Goal: Task Accomplishment & Management: Use online tool/utility

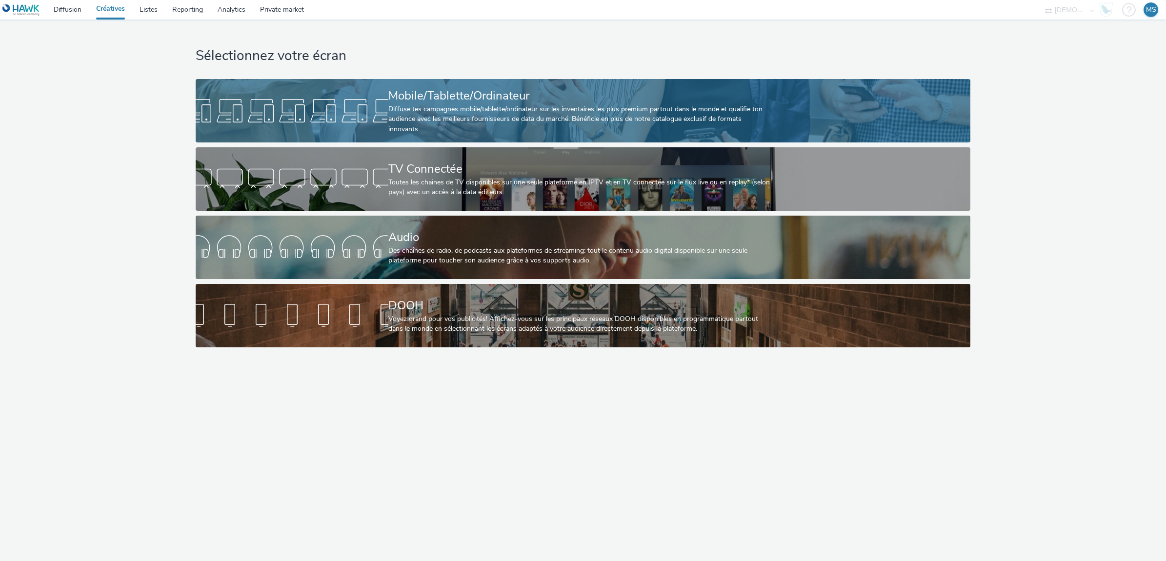
click at [556, 112] on div "Diffuse tes campagnes mobile/tablette/ordinateur sur les inventaires les plus p…" at bounding box center [580, 119] width 385 height 30
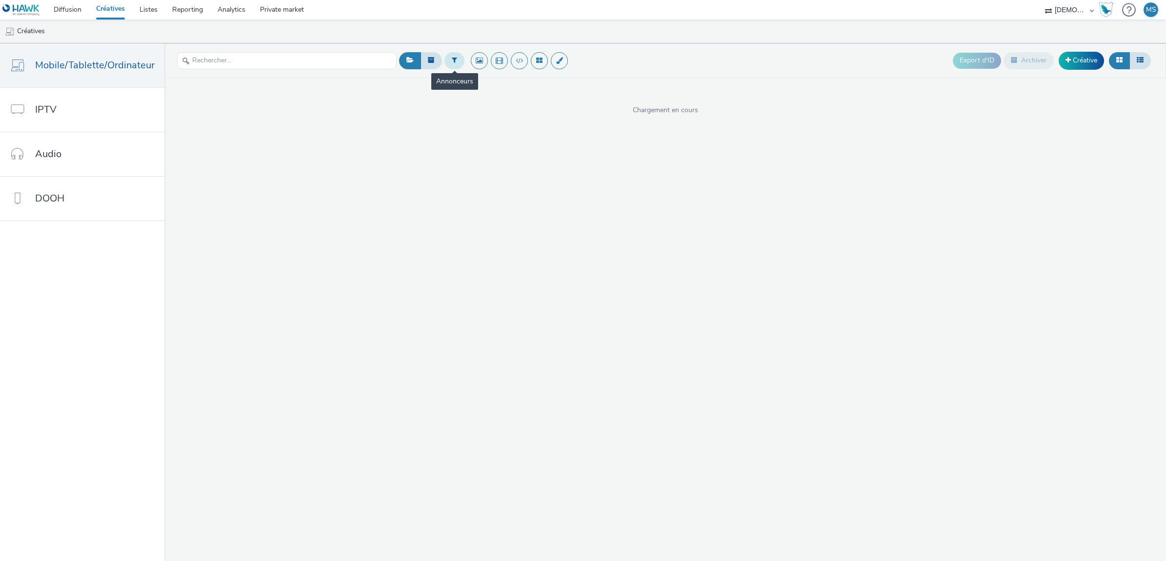
click at [457, 57] on button at bounding box center [454, 60] width 20 height 17
click at [475, 69] on div "Sélectionner un annonceur..." at bounding box center [513, 61] width 98 height 16
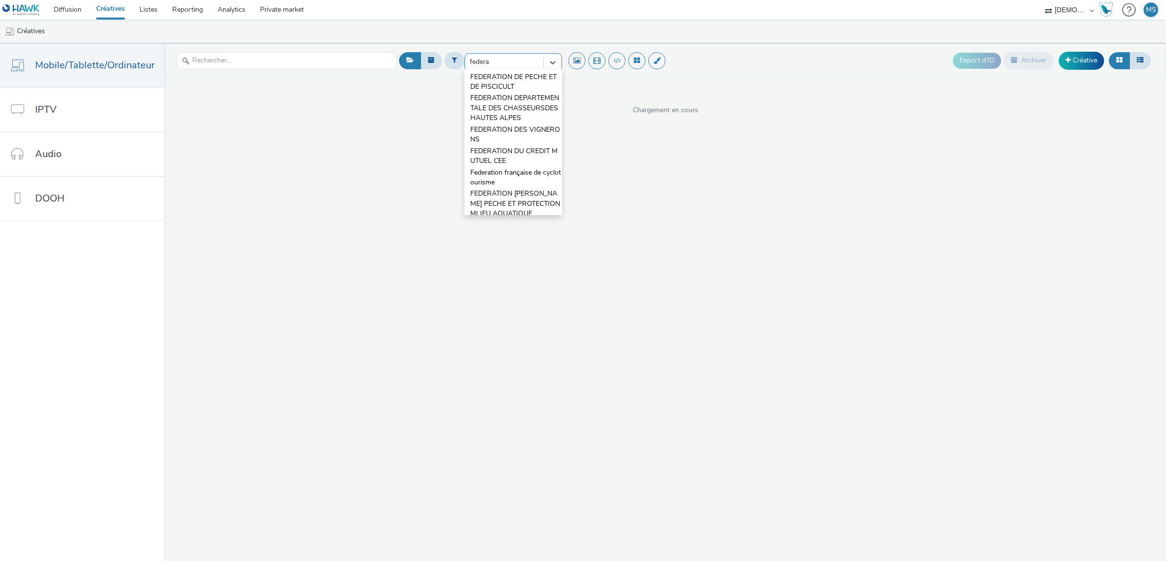
type input "federat"
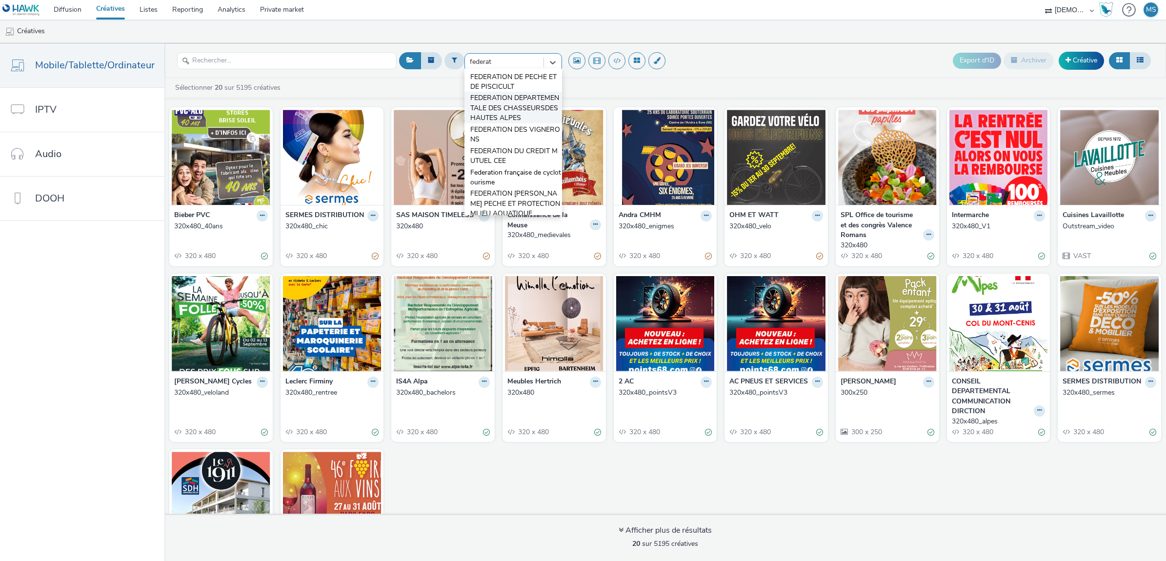
click at [511, 112] on span "FEDERATION DEPARTEMENTALE DES CHASSEURSDES HAUTES ALPES" at bounding box center [516, 108] width 92 height 30
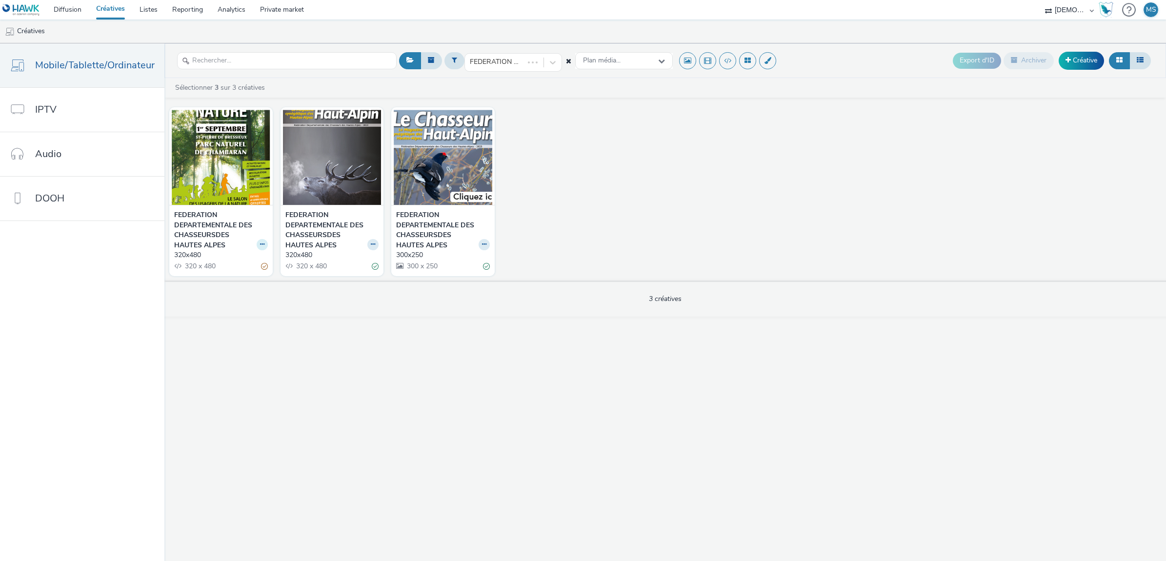
click at [262, 247] on button at bounding box center [262, 244] width 11 height 11
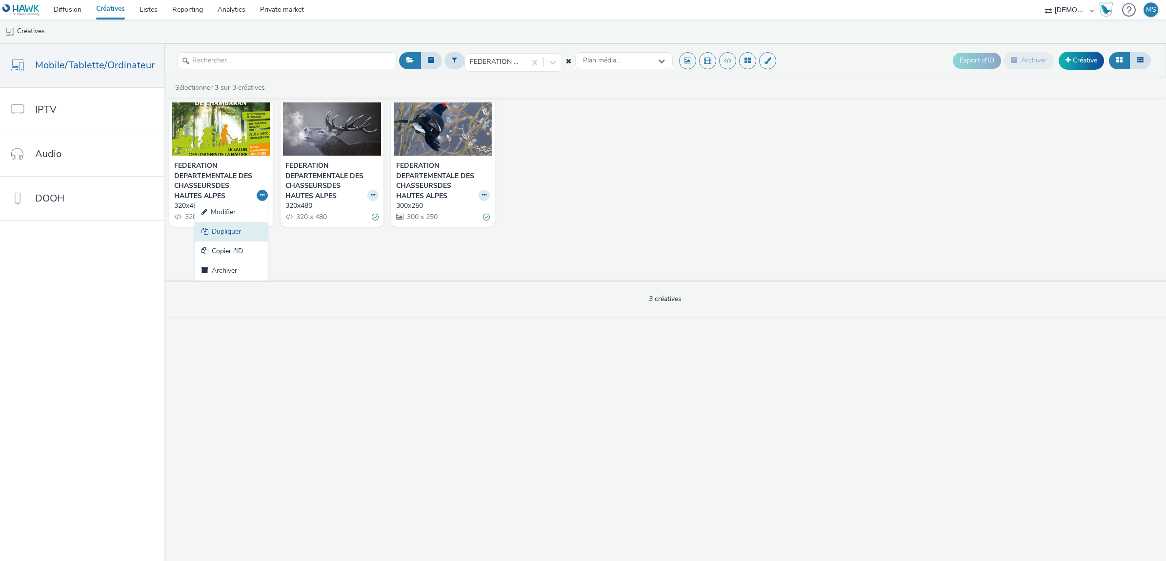
click at [223, 232] on link "Dupliquer" at bounding box center [231, 232] width 73 height 20
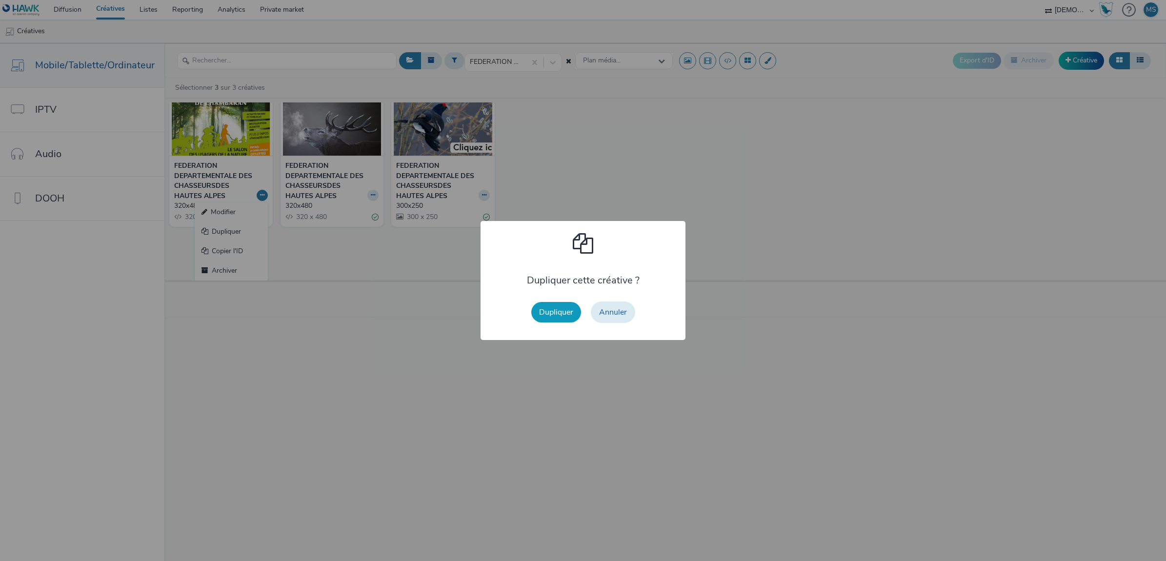
click at [559, 313] on button "Dupliquer" at bounding box center [556, 312] width 50 height 20
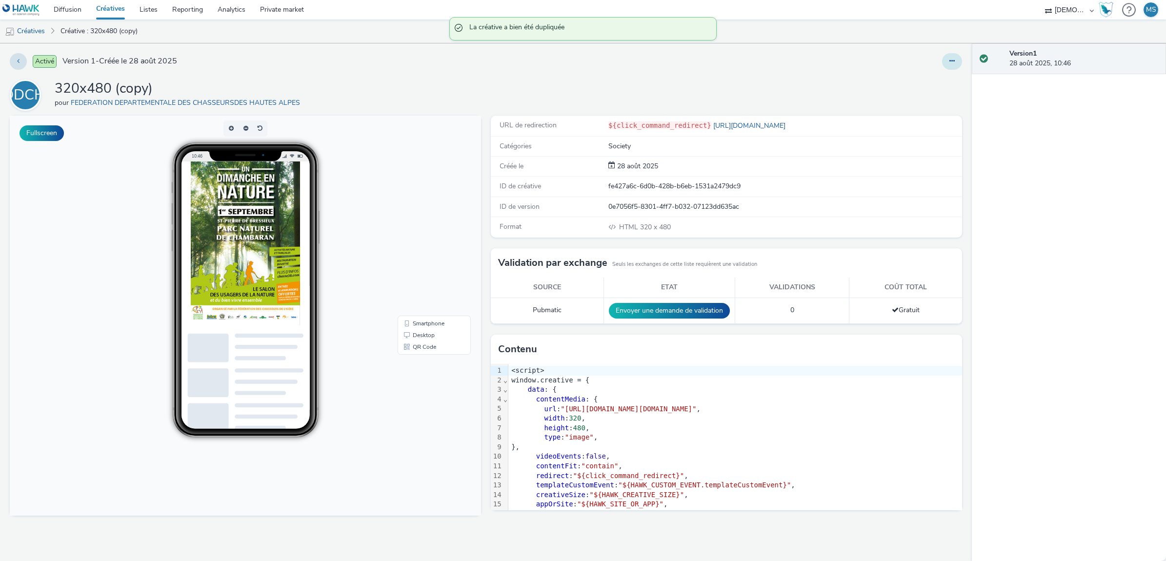
click at [945, 60] on button at bounding box center [952, 61] width 20 height 17
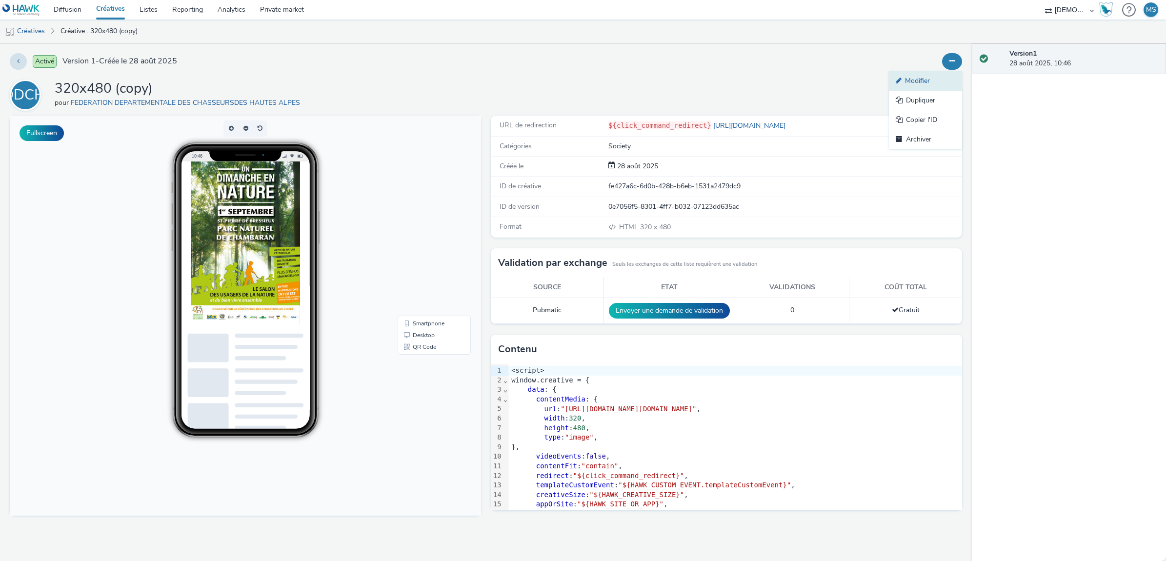
click at [907, 82] on link "Modifier" at bounding box center [925, 81] width 73 height 20
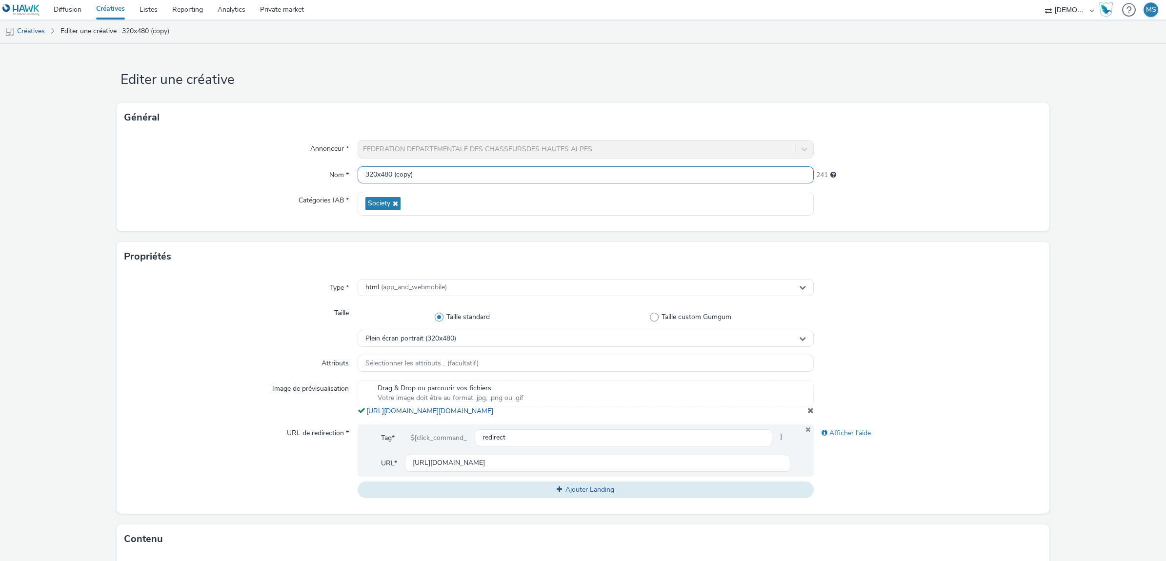
drag, startPoint x: 410, startPoint y: 174, endPoint x: 391, endPoint y: 176, distance: 19.6
click at [391, 176] on input "320x480 (copy)" at bounding box center [586, 174] width 456 height 17
type input "320x480"
click at [452, 173] on input "320x480" at bounding box center [586, 174] width 456 height 17
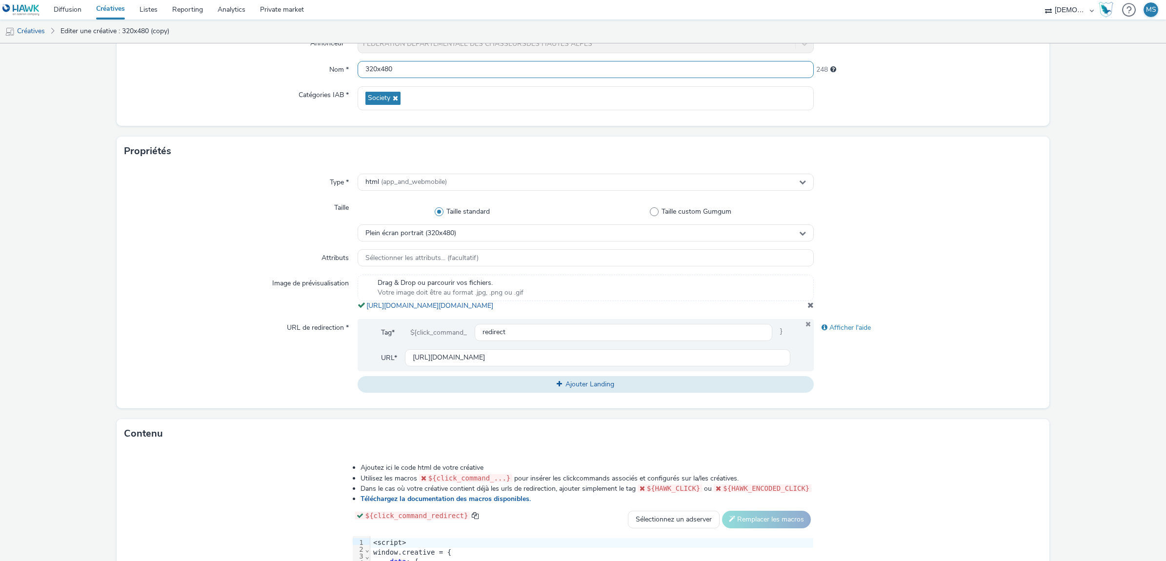
scroll to position [122, 0]
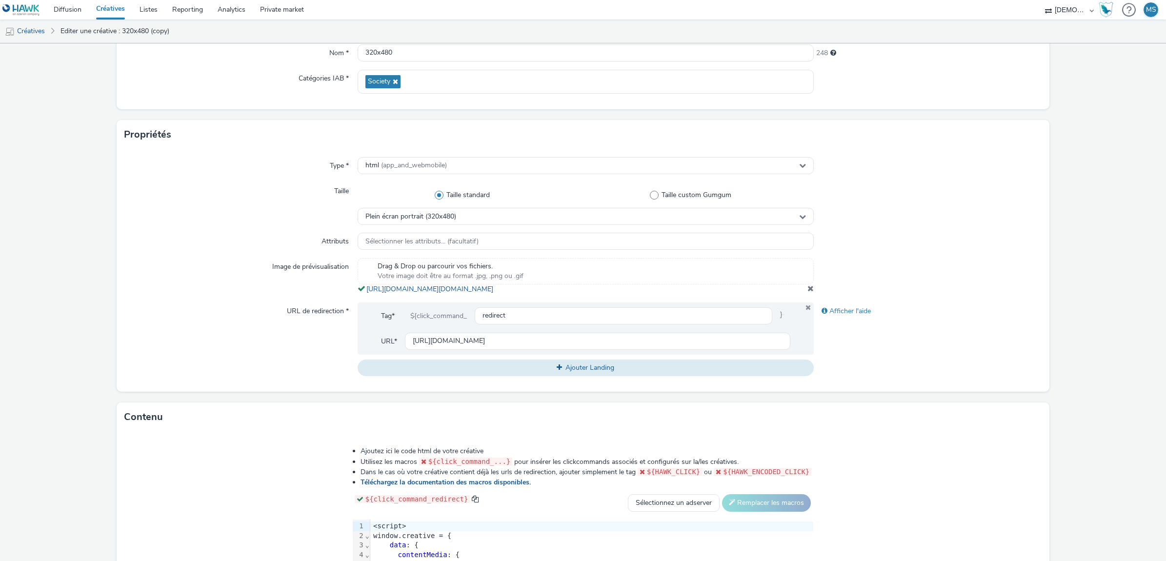
click at [807, 292] on span at bounding box center [810, 288] width 6 height 8
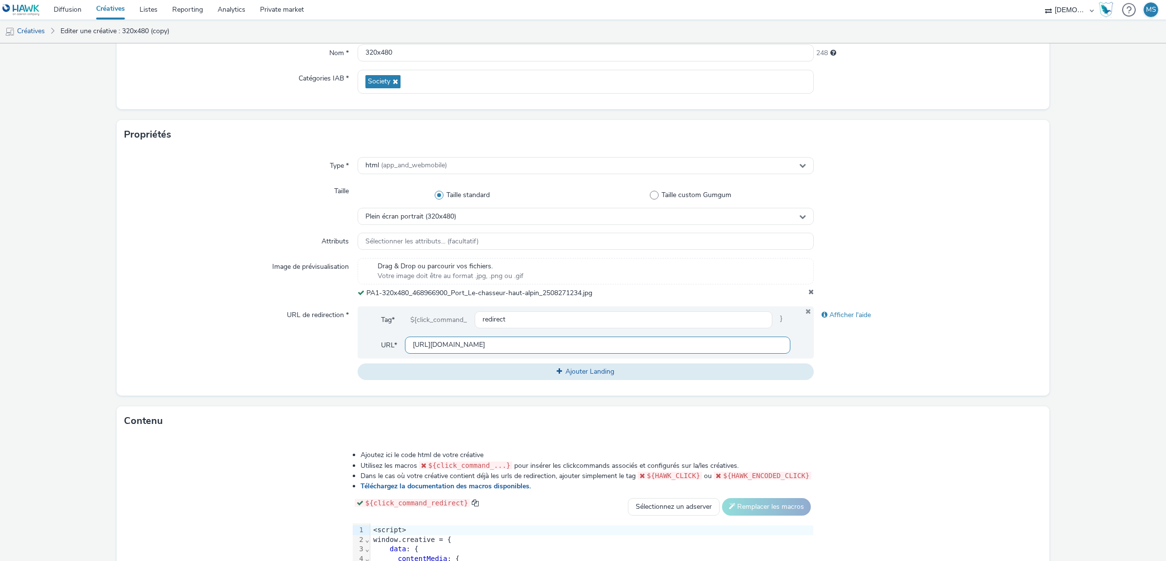
click at [527, 342] on input "[URL][DOMAIN_NAME]" at bounding box center [597, 345] width 385 height 17
paste input "[DOMAIN_NAME][URL]"
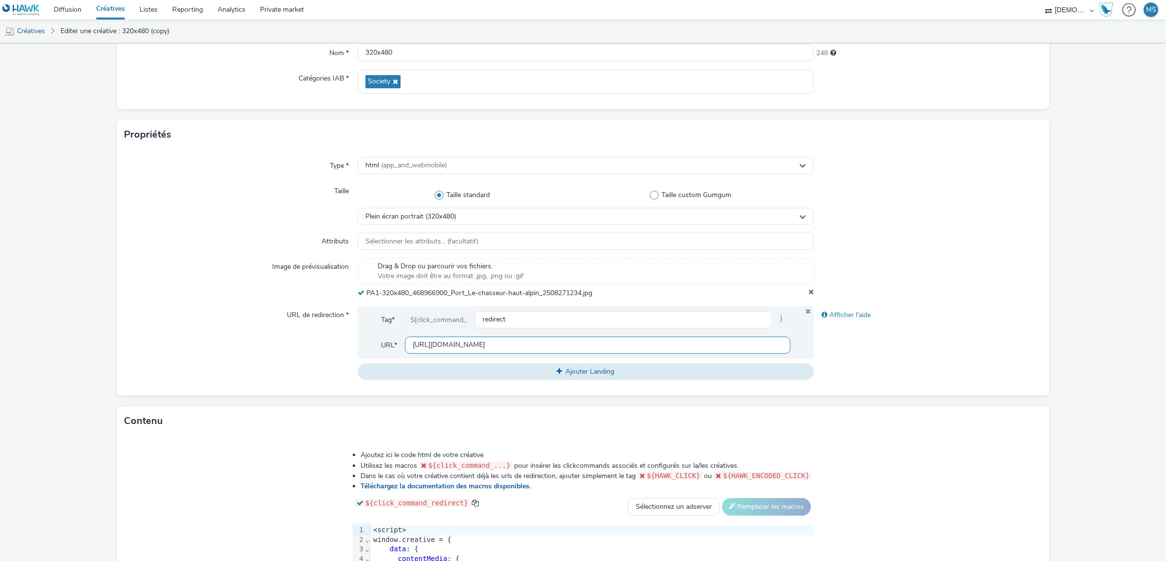
type input "[URL][DOMAIN_NAME]"
click at [1054, 310] on form "Editer une créative Général Annonceur * FEDERATION DEPARTEMENTALE DES CHASSEURS…" at bounding box center [583, 328] width 1166 height 814
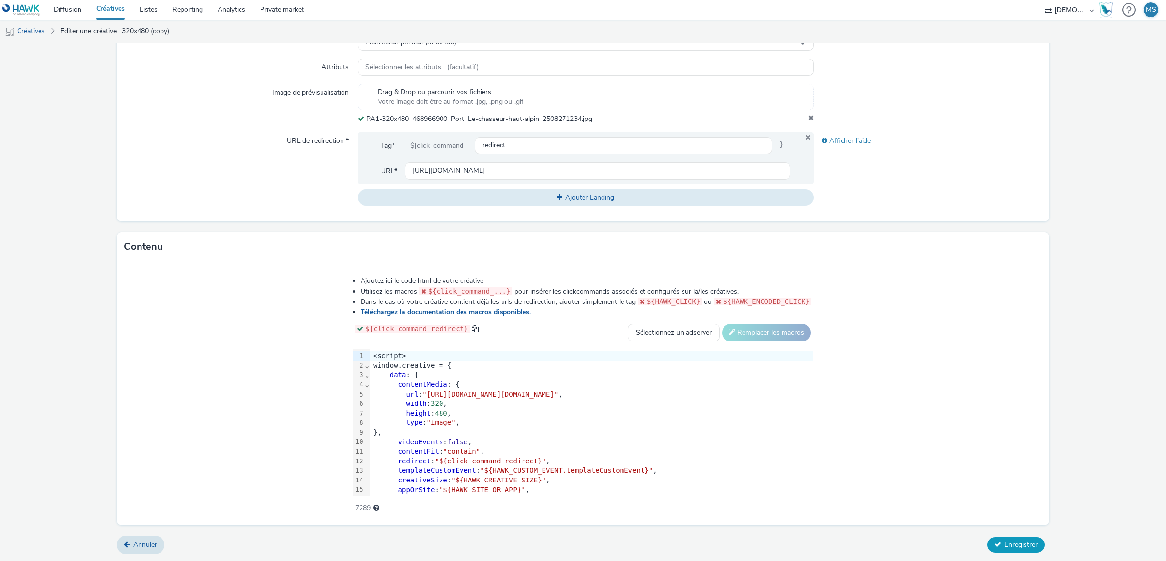
click at [1004, 544] on span "Enregistrer" at bounding box center [1020, 544] width 33 height 9
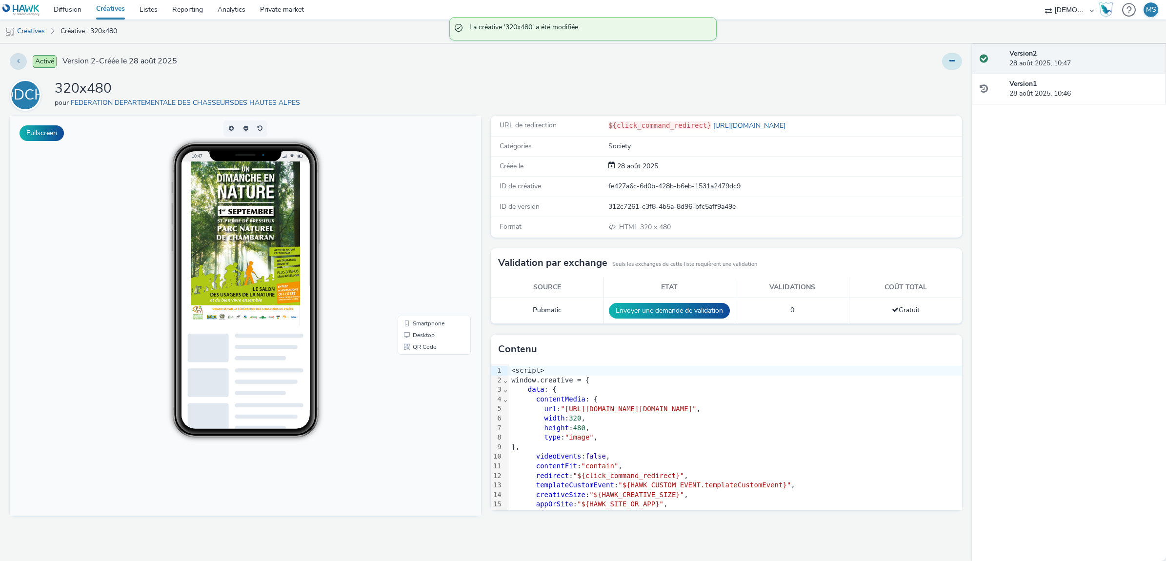
click at [945, 64] on button at bounding box center [952, 61] width 20 height 17
click at [938, 84] on link "Modifier" at bounding box center [925, 81] width 73 height 20
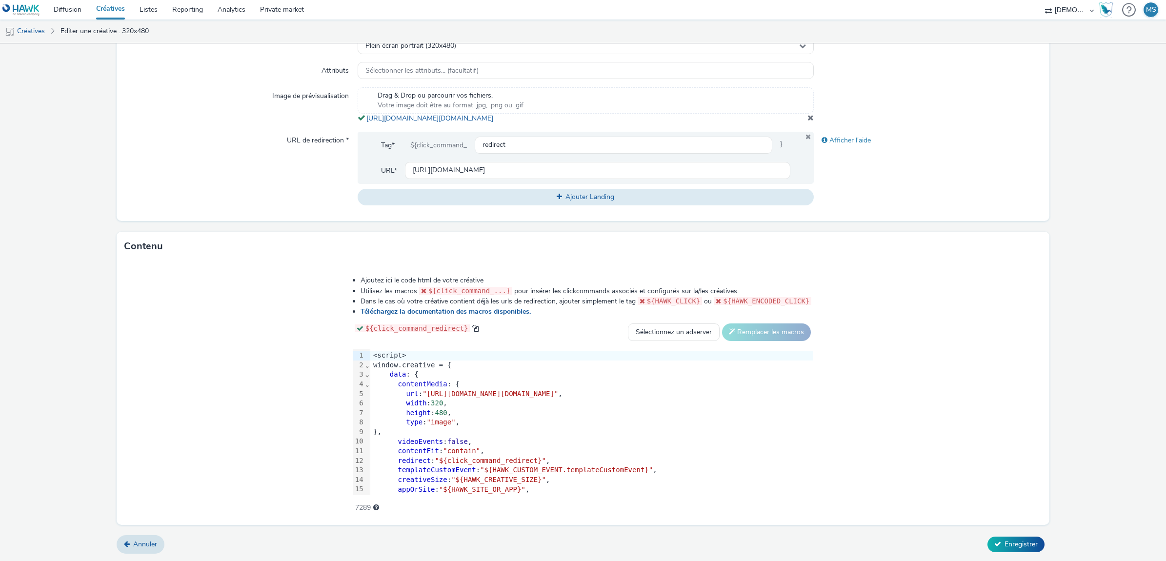
scroll to position [302, 0]
drag, startPoint x: 308, startPoint y: 393, endPoint x: 903, endPoint y: 395, distance: 595.2
click at [558, 395] on span ""[URL][DOMAIN_NAME][DOMAIN_NAME]"" at bounding box center [490, 394] width 136 height 8
click at [1004, 544] on span "Enregistrer" at bounding box center [1020, 544] width 33 height 9
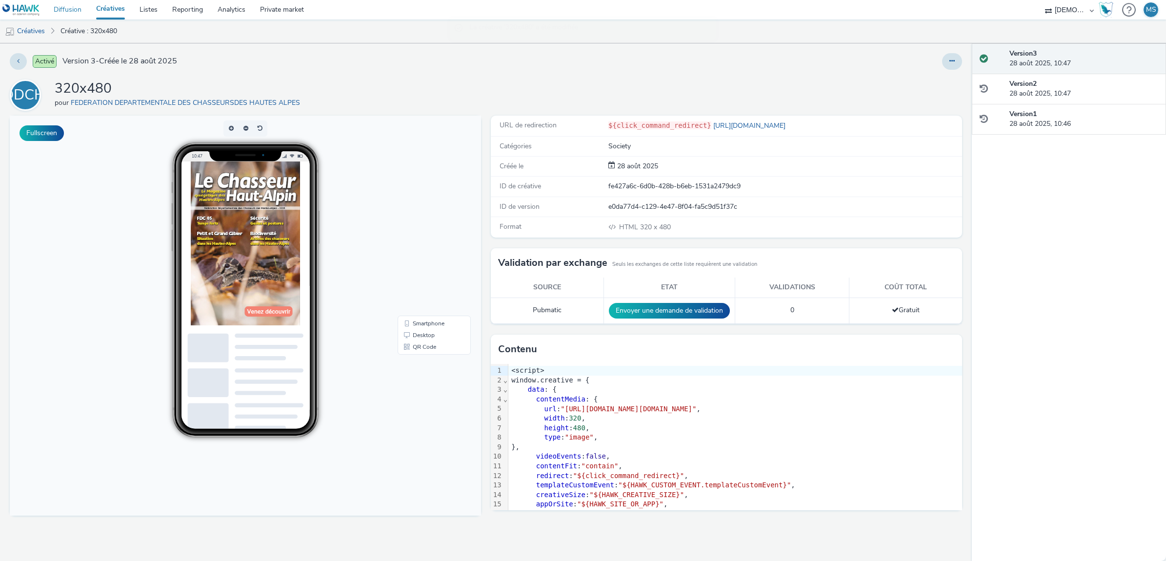
click at [64, 16] on link "Diffusion" at bounding box center [67, 10] width 42 height 20
